Goal: Information Seeking & Learning: Learn about a topic

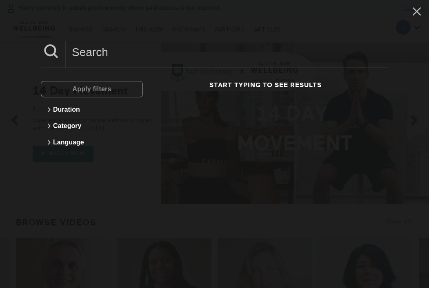
click at [94, 49] on input at bounding box center [227, 52] width 323 height 22
type input "jiva"
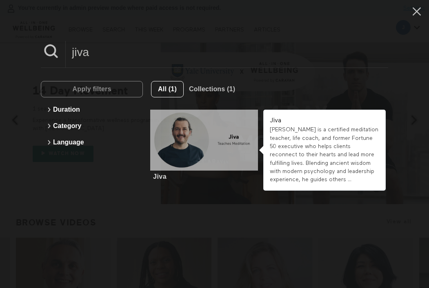
click at [216, 137] on div at bounding box center [204, 139] width 108 height 60
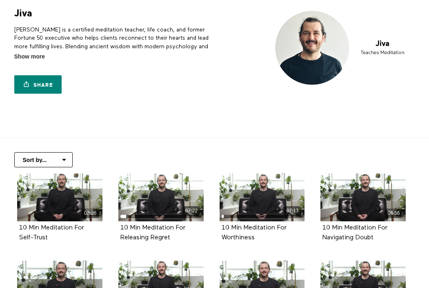
scroll to position [50, 0]
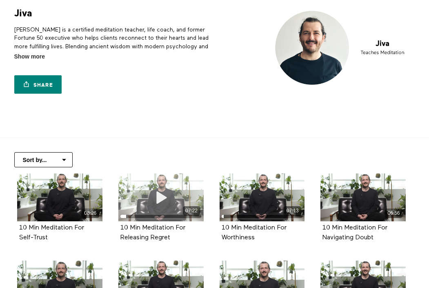
click at [165, 197] on icon at bounding box center [161, 197] width 25 height 14
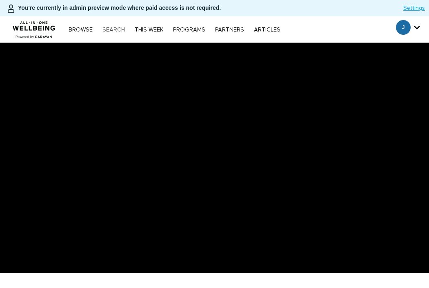
click at [115, 30] on link "Search" at bounding box center [113, 30] width 31 height 6
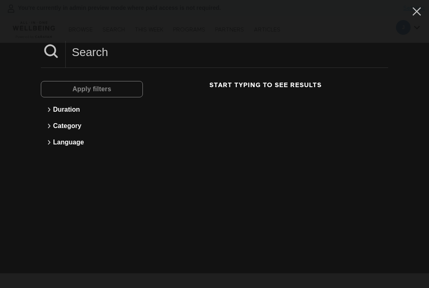
click at [146, 54] on input at bounding box center [227, 52] width 323 height 22
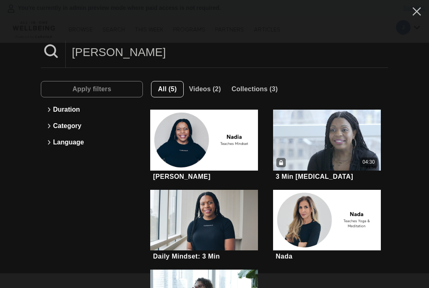
click at [136, 43] on input "nadia" at bounding box center [227, 52] width 323 height 22
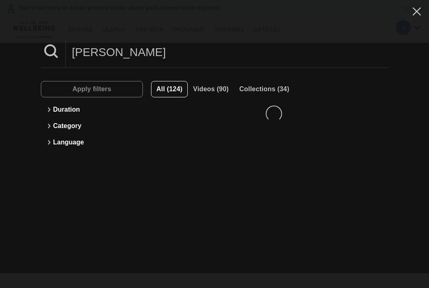
type input "dr. eliot"
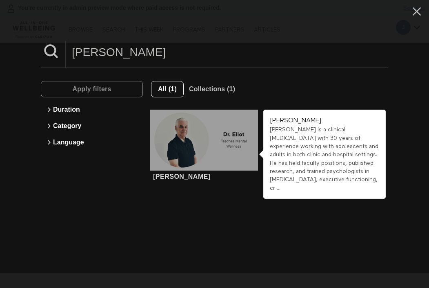
click at [231, 146] on div at bounding box center [204, 139] width 108 height 60
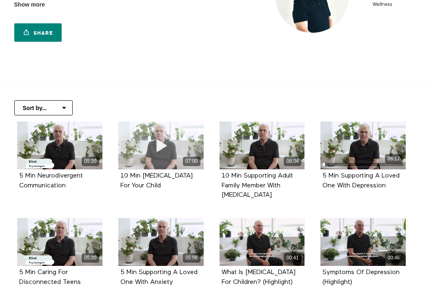
scroll to position [106, 0]
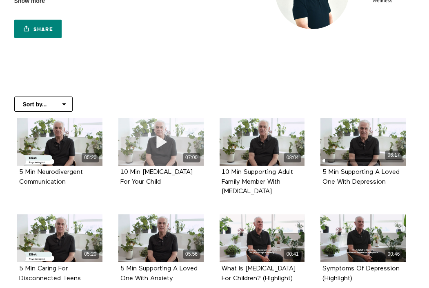
click at [129, 158] on div "07:00" at bounding box center [160, 157] width 85 height 9
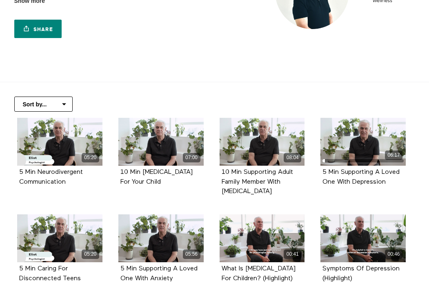
scroll to position [0, 0]
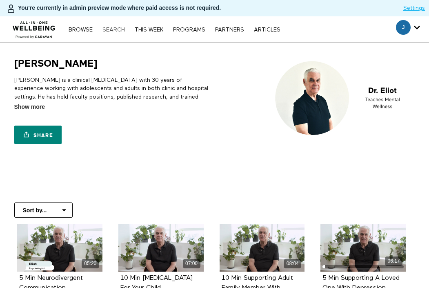
click at [119, 30] on link "Search" at bounding box center [113, 30] width 31 height 6
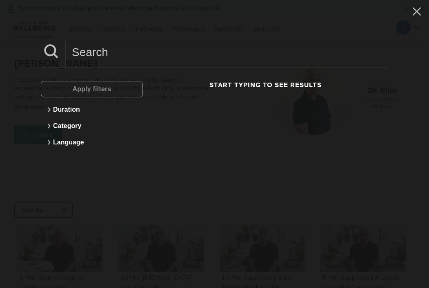
click at [130, 48] on input at bounding box center [227, 52] width 323 height 22
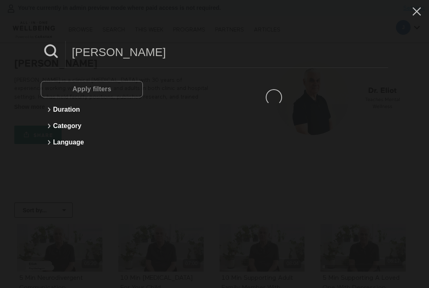
type input "sophia"
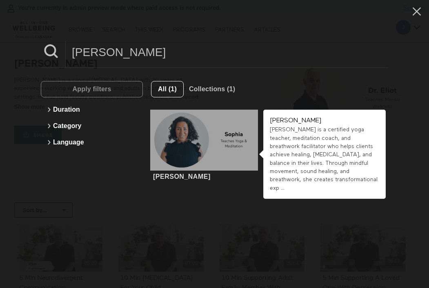
click at [225, 156] on div at bounding box center [204, 139] width 108 height 60
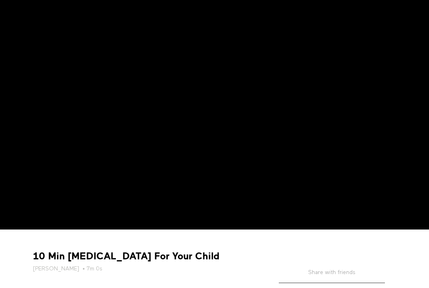
scroll to position [46, 0]
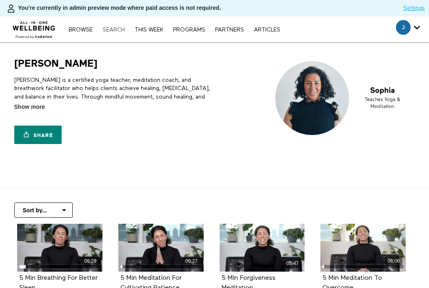
click at [120, 29] on link "Search" at bounding box center [113, 30] width 31 height 6
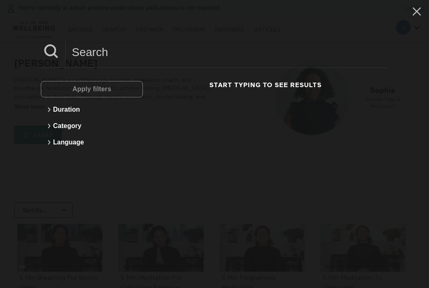
click at [118, 48] on input at bounding box center [227, 52] width 323 height 22
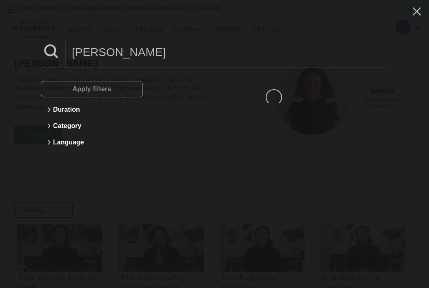
type input "gus"
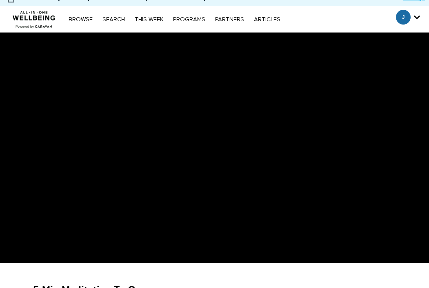
scroll to position [11, 0]
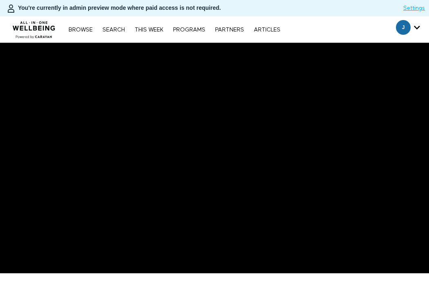
scroll to position [76, 0]
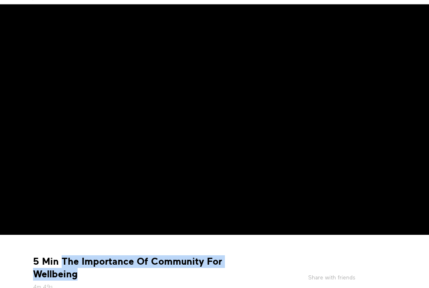
drag, startPoint x: 93, startPoint y: 279, endPoint x: 63, endPoint y: 259, distance: 35.7
click at [63, 259] on strong "5 Min The Importance Of Community For Wellbeing" at bounding box center [144, 267] width 223 height 25
copy strong "The Importance Of Community For Wellbeing"
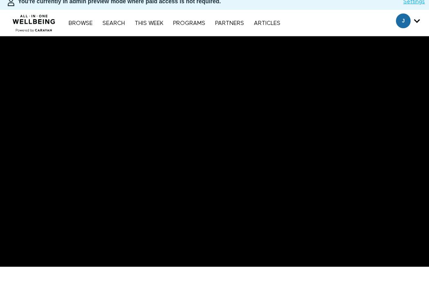
scroll to position [7, 0]
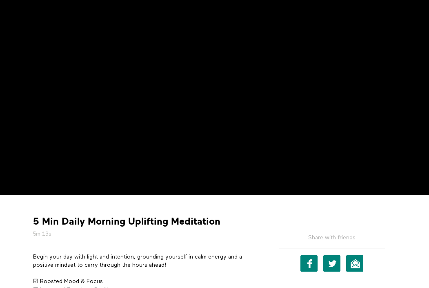
scroll to position [87, 0]
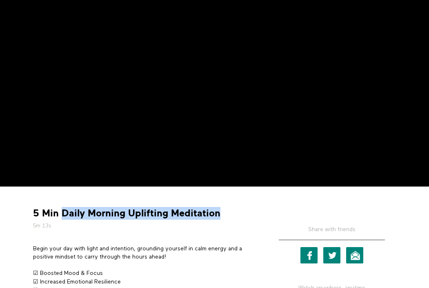
drag, startPoint x: 217, startPoint y: 213, endPoint x: 62, endPoint y: 215, distance: 155.2
click at [62, 215] on strong "5 Min Daily Morning Uplifting Meditation" at bounding box center [126, 213] width 187 height 13
copy strong "Daily Morning Uplifting Meditation"
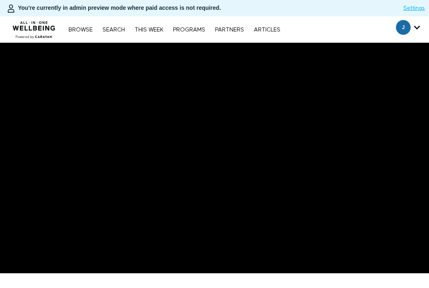
scroll to position [113, 0]
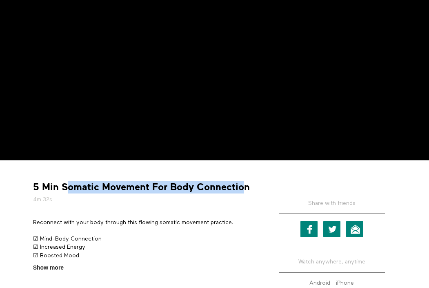
drag, startPoint x: 244, startPoint y: 184, endPoint x: 67, endPoint y: 187, distance: 177.3
click at [67, 187] on strong "5 Min Somatic Movement For Body Connection" at bounding box center [141, 187] width 217 height 13
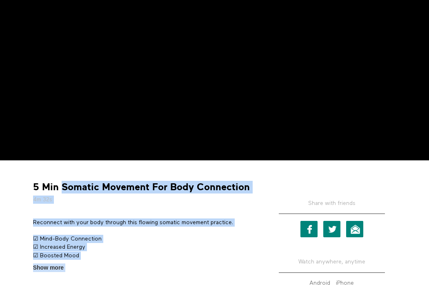
drag, startPoint x: 60, startPoint y: 184, endPoint x: 273, endPoint y: 182, distance: 213.2
click at [273, 182] on div "5 Min Somatic Movement For Body Connection 4m 32s Reconnect with your body thro…" at bounding box center [215, 232] width 376 height 132
click at [272, 182] on div "Share with friends Facebook Twitter Email Watch anywhere, anytime Android iPhone" at bounding box center [332, 238] width 135 height 120
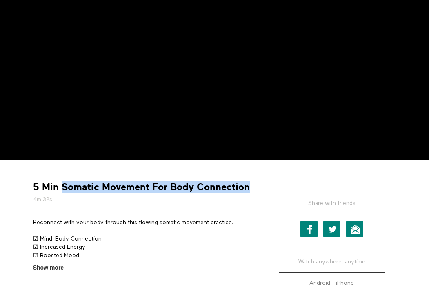
drag, startPoint x: 247, startPoint y: 189, endPoint x: 62, endPoint y: 183, distance: 185.5
click at [62, 183] on strong "5 Min Somatic Movement For Body Connection" at bounding box center [141, 187] width 217 height 13
copy strong "Somatic Movement For Body Connection"
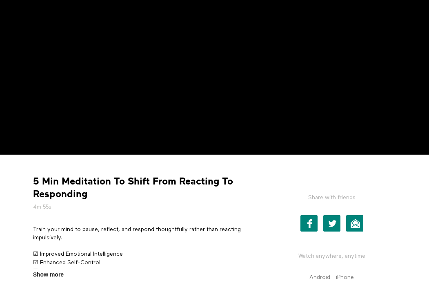
scroll to position [174, 0]
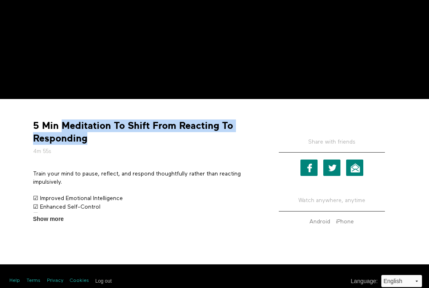
drag, startPoint x: 97, startPoint y: 143, endPoint x: 62, endPoint y: 125, distance: 38.9
click at [62, 125] on strong "5 Min Meditation To Shift From Reacting To Responding" at bounding box center [144, 131] width 223 height 25
copy strong "Meditation To Shift From Reacting To Responding"
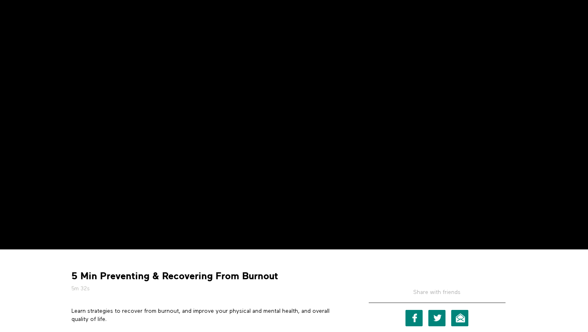
scroll to position [59, 0]
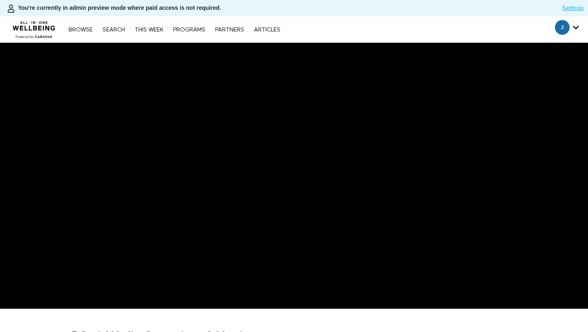
scroll to position [33, 0]
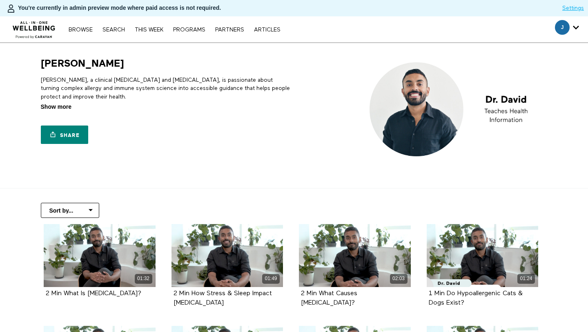
click at [62, 109] on span "Show more" at bounding box center [56, 107] width 31 height 9
click at [0, 0] on input "Show more Show less" at bounding box center [0, 0] width 0 height 0
click at [85, 89] on p "[PERSON_NAME], a clinical [MEDICAL_DATA] and [MEDICAL_DATA], is passionate abou…" at bounding box center [166, 88] width 250 height 25
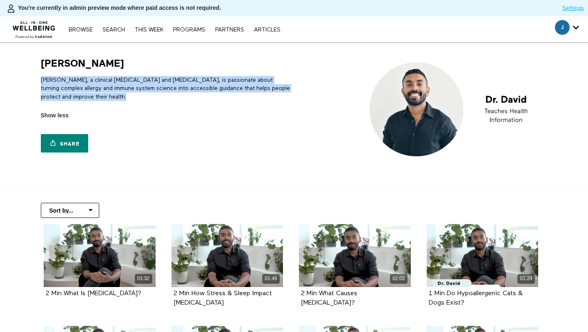
click at [85, 89] on p "[PERSON_NAME], a clinical [MEDICAL_DATA] and [MEDICAL_DATA], is passionate abou…" at bounding box center [166, 88] width 250 height 25
copy div "[PERSON_NAME], a clinical [MEDICAL_DATA] and [MEDICAL_DATA], is passionate abou…"
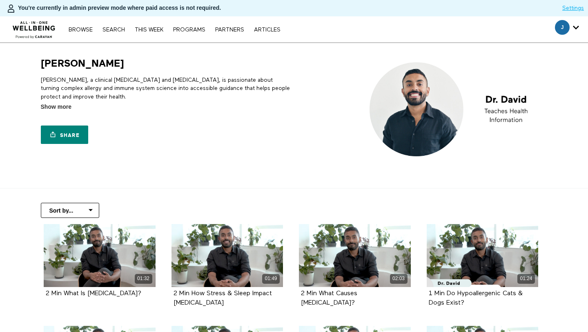
click at [67, 83] on p "[PERSON_NAME], a clinical [MEDICAL_DATA] and [MEDICAL_DATA], is passionate abou…" at bounding box center [166, 88] width 250 height 25
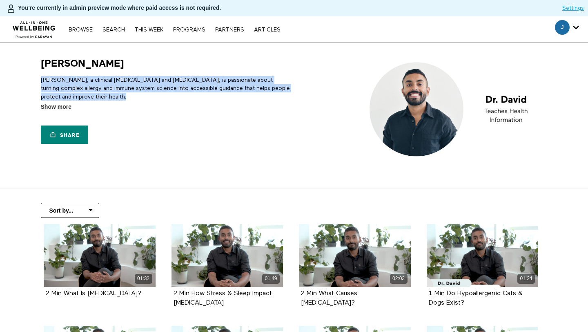
click at [67, 83] on p "[PERSON_NAME], a clinical [MEDICAL_DATA] and [MEDICAL_DATA], is passionate abou…" at bounding box center [166, 88] width 250 height 25
copy div "[PERSON_NAME], a clinical [MEDICAL_DATA] and [MEDICAL_DATA], is passionate abou…"
